Goal: Find specific page/section: Find specific page/section

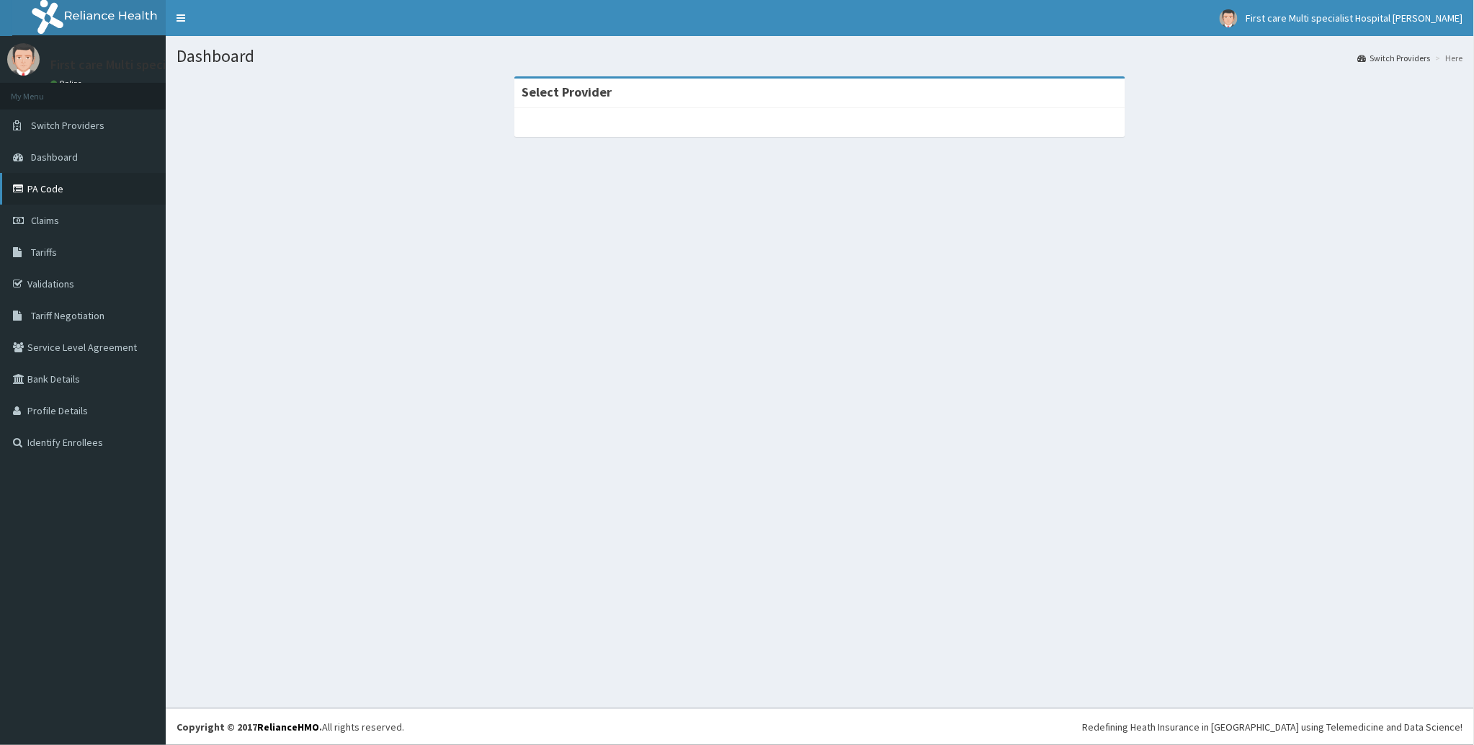
click at [51, 182] on link "PA Code" at bounding box center [83, 189] width 166 height 32
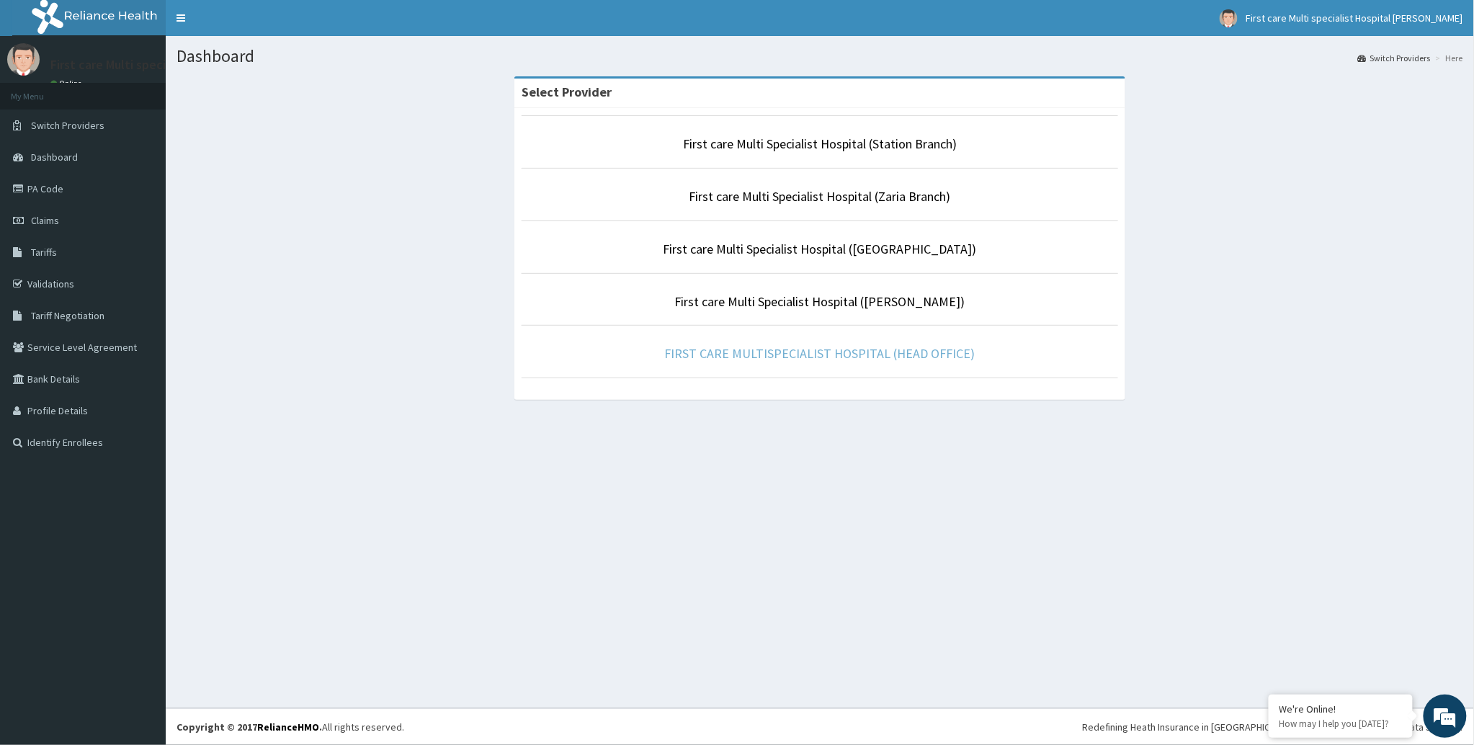
click at [827, 357] on link "FIRST CARE MULTISPECIALIST HOSPITAL (HEAD OFFICE)" at bounding box center [820, 353] width 310 height 17
click at [759, 357] on link "FIRST CARE MULTISPECIALIST HOSPITAL (HEAD OFFICE)" at bounding box center [820, 353] width 310 height 17
